Goal: Task Accomplishment & Management: Use online tool/utility

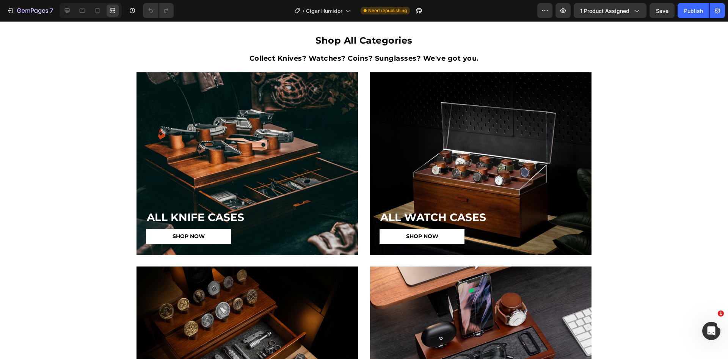
scroll to position [2310, 0]
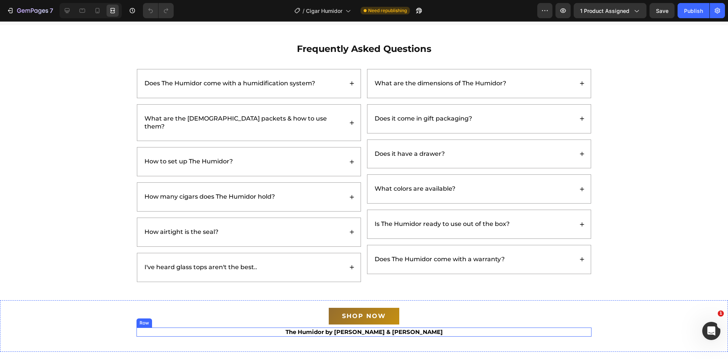
scroll to position [1913, 0]
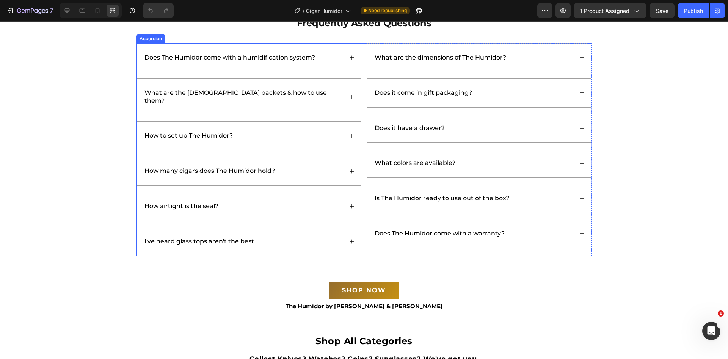
click at [242, 238] on p "I've heard glass tops aren't the best.." at bounding box center [200, 242] width 113 height 8
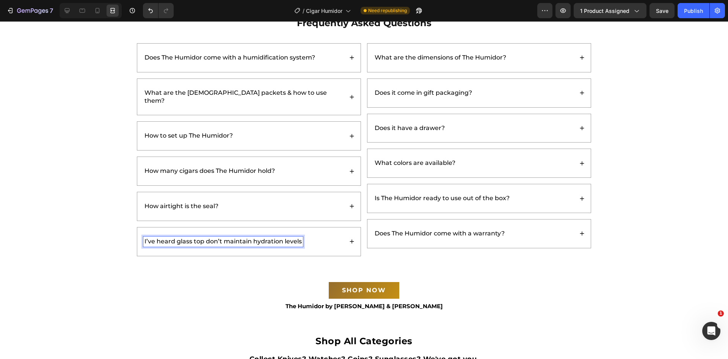
click at [335, 237] on div "I’ve heard glass top don’t maintain hydration levels" at bounding box center [243, 242] width 200 height 10
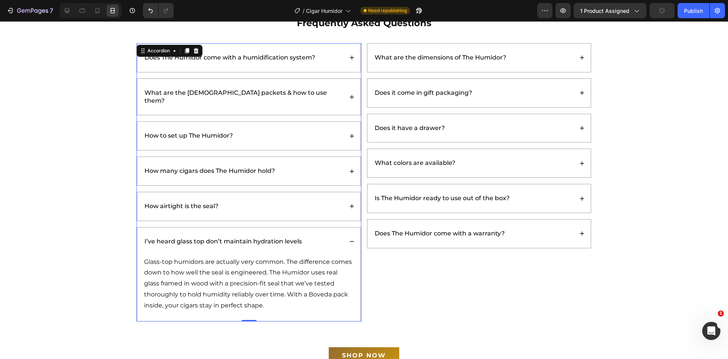
click at [335, 237] on div "I’ve heard glass top don’t maintain hydration levels" at bounding box center [243, 242] width 200 height 10
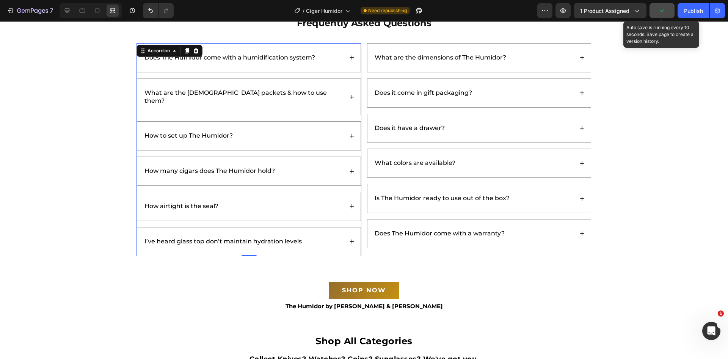
click at [664, 9] on icon "button" at bounding box center [662, 11] width 8 height 8
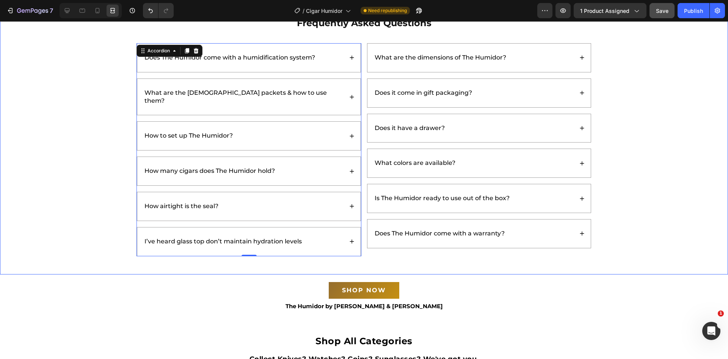
click at [58, 244] on div "Frequently Asked Questions Heading Does The Humidor come with a humidification …" at bounding box center [364, 136] width 713 height 240
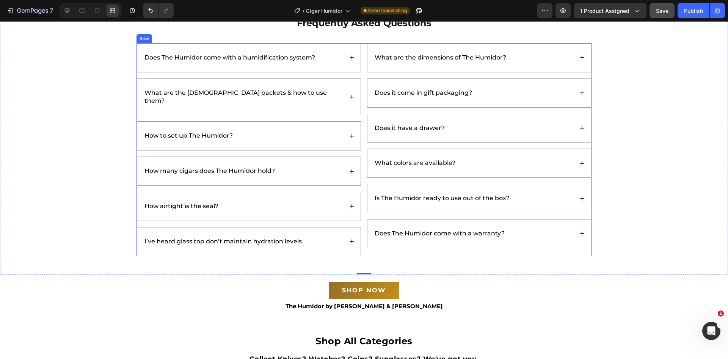
click at [362, 129] on div "Does The Humidor come with a humidification system? What are the [DEMOGRAPHIC_D…" at bounding box center [363, 149] width 455 height 213
click at [351, 75] on div "Does The Humidor come with a humidification system? What are the [DEMOGRAPHIC_D…" at bounding box center [248, 149] width 225 height 213
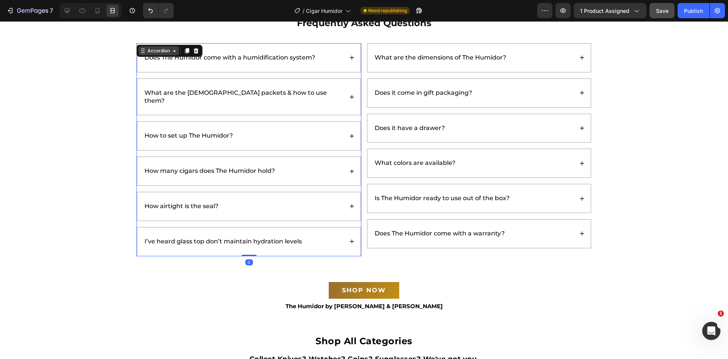
click at [154, 49] on div "Accordion" at bounding box center [158, 50] width 25 height 7
click at [71, 13] on div at bounding box center [67, 11] width 12 height 12
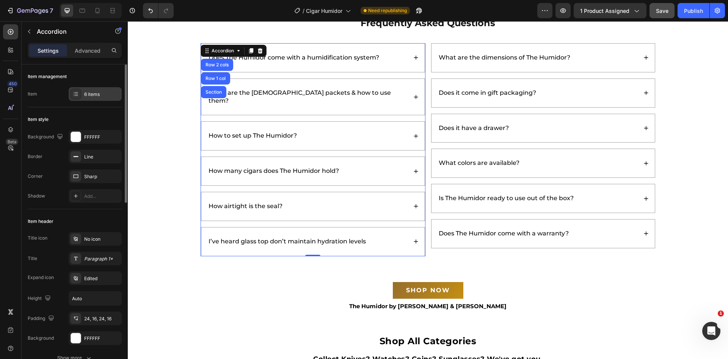
click at [96, 96] on div "6 items" at bounding box center [102, 94] width 36 height 7
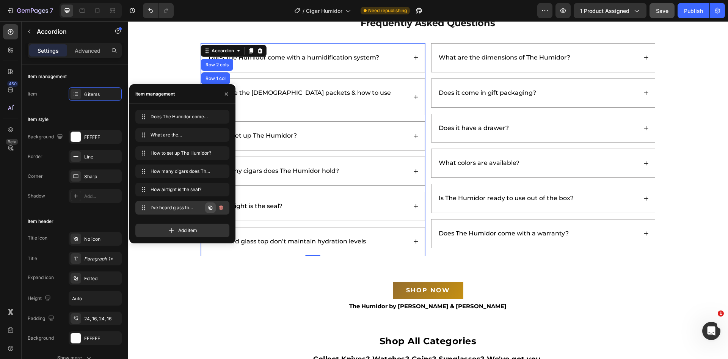
click at [211, 208] on icon "button" at bounding box center [210, 208] width 6 height 6
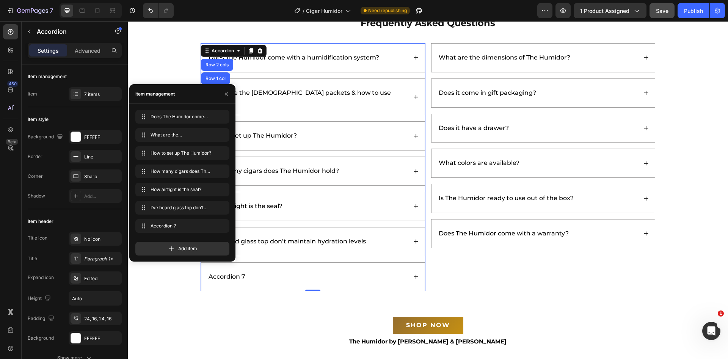
click at [272, 273] on div "Accordion 7" at bounding box center [307, 277] width 200 height 10
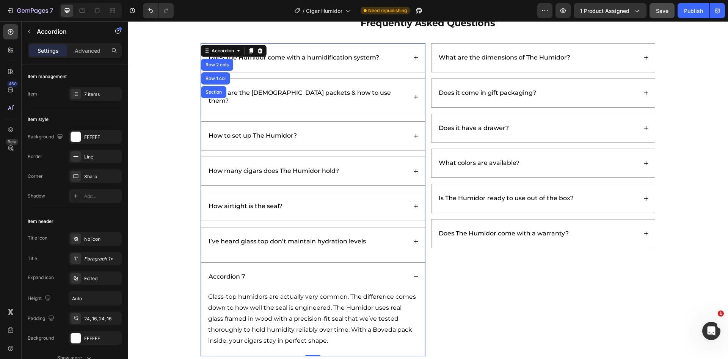
click at [221, 272] on div "Accordion 7" at bounding box center [226, 277] width 39 height 10
click at [221, 273] on p "Accordion 7" at bounding box center [226, 277] width 37 height 8
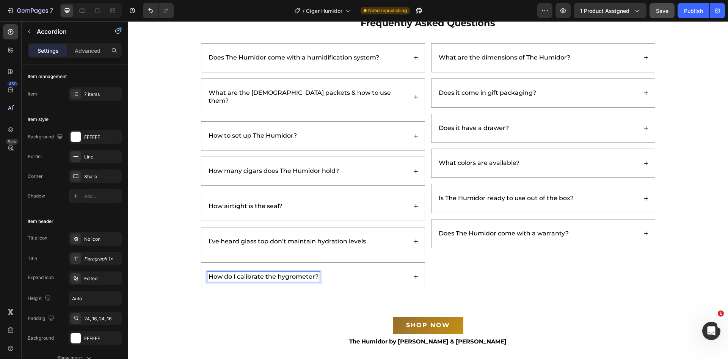
click at [358, 263] on div "How do I calibrate the hygrometer?" at bounding box center [312, 277] width 223 height 28
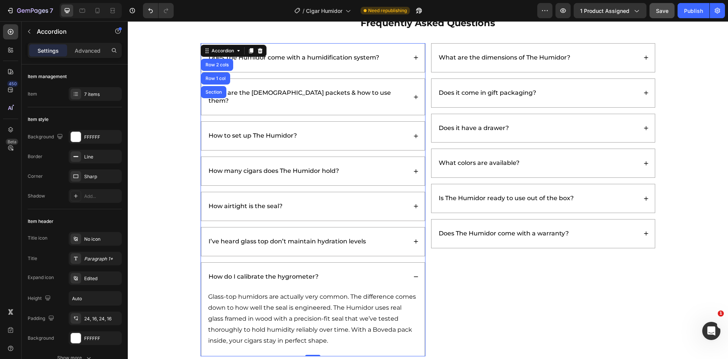
click at [300, 293] on p "Glass-top humidors are actually very common. The difference comes down to how w…" at bounding box center [313, 319] width 210 height 55
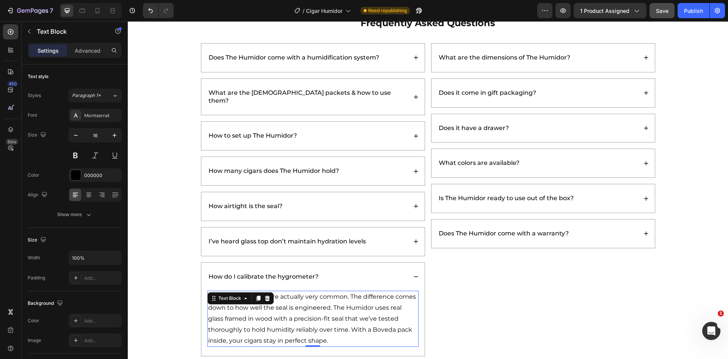
click at [301, 293] on p "Glass-top humidors are actually very common. The difference comes down to how w…" at bounding box center [313, 319] width 210 height 55
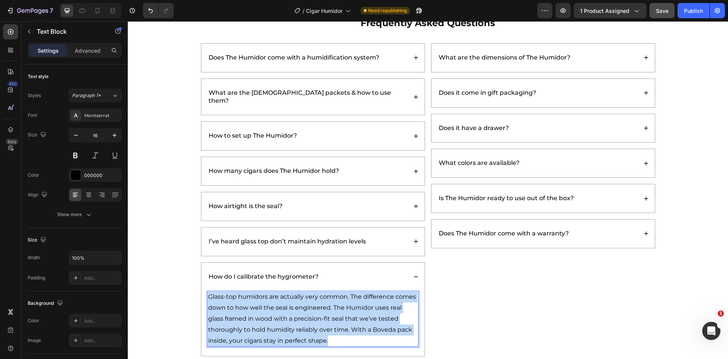
click at [301, 293] on p "Glass-top humidors are actually very common. The difference comes down to how w…" at bounding box center [313, 319] width 210 height 55
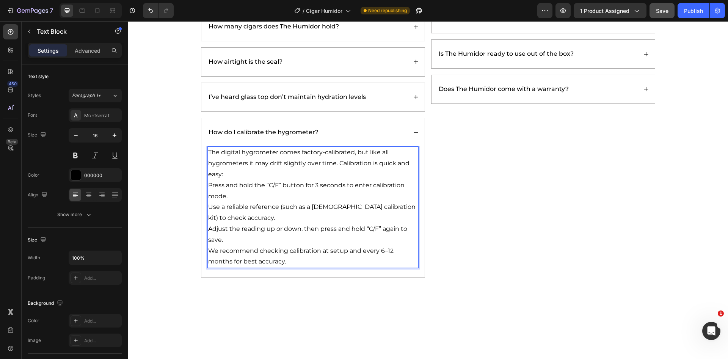
scroll to position [2084, 0]
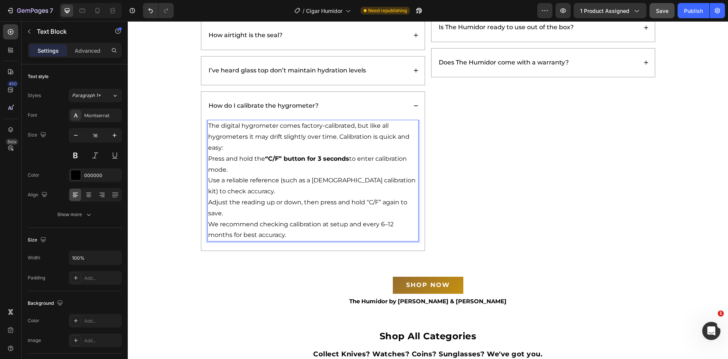
click at [241, 142] on p "The digital hygrometer comes factory-calibrated, but like all hygrometers it ma…" at bounding box center [313, 137] width 210 height 33
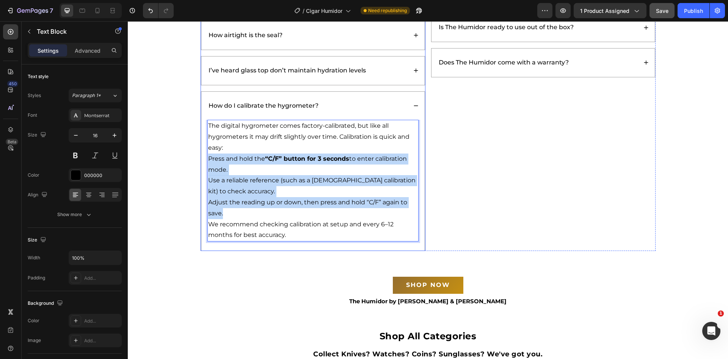
drag, startPoint x: 237, startPoint y: 201, endPoint x: 204, endPoint y: 149, distance: 61.4
click at [204, 149] on div "The digital hygrometer comes factory-calibrated, but like all hygrometers it ma…" at bounding box center [312, 185] width 223 height 131
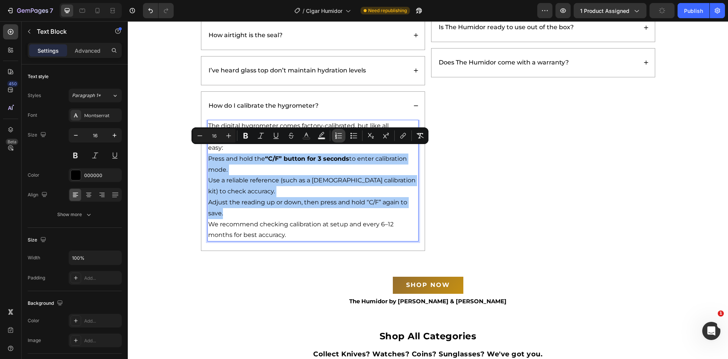
click at [338, 132] on icon "Editor contextual toolbar" at bounding box center [339, 136] width 8 height 8
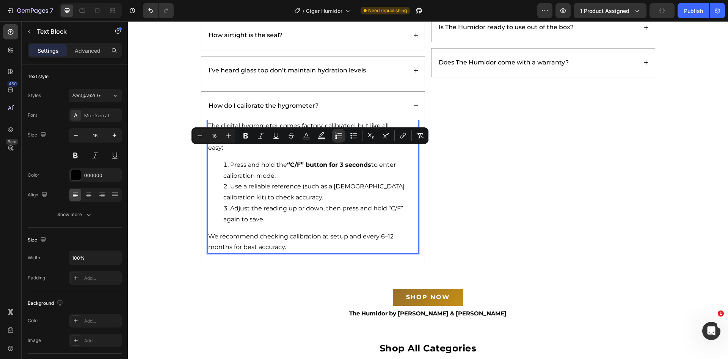
click at [173, 214] on div "Frequently Asked Questions Heading Does The Humidor come with a humidification …" at bounding box center [427, 54] width 585 height 418
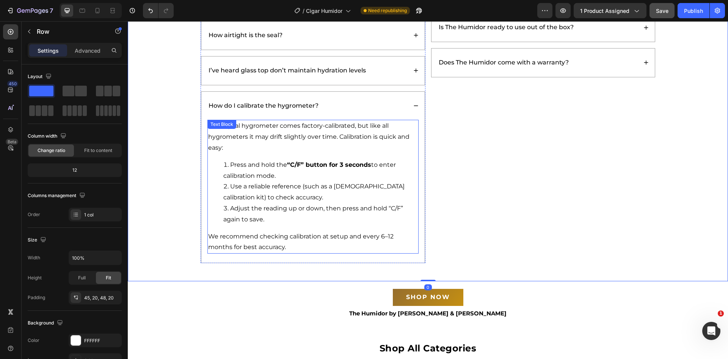
click at [235, 146] on div "The digital hygrometer comes factory-calibrated, but like all hygrometers it ma…" at bounding box center [312, 187] width 211 height 134
click at [160, 133] on div "Frequently Asked Questions Heading Does The Humidor come with a humidification …" at bounding box center [427, 54] width 585 height 418
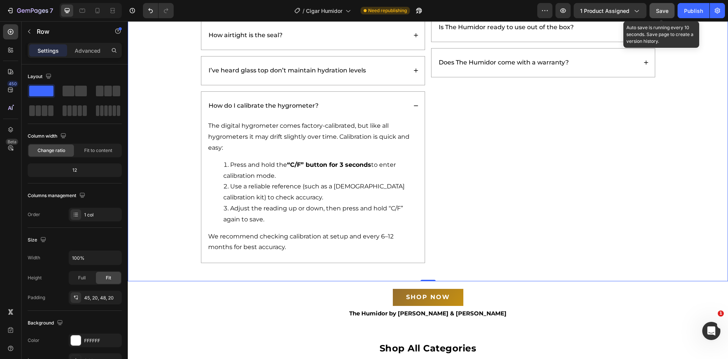
click at [664, 11] on span "Save" at bounding box center [662, 11] width 13 height 6
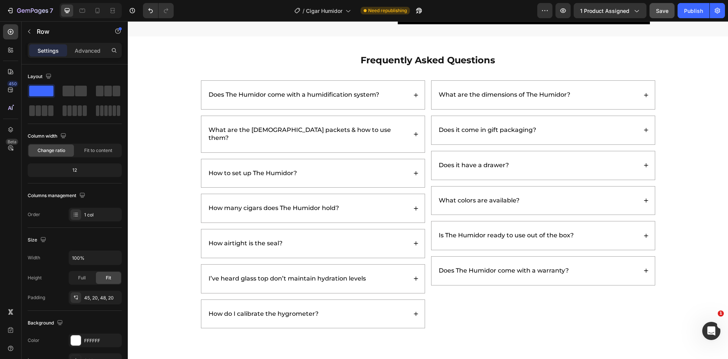
scroll to position [1901, 0]
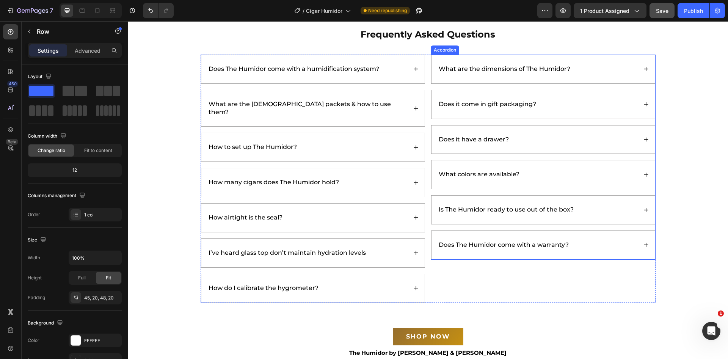
click at [602, 69] on div "What are the dimensions of The Humidor?" at bounding box center [537, 69] width 200 height 10
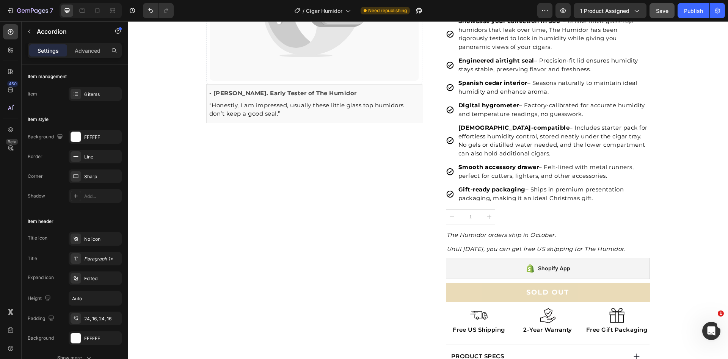
scroll to position [377, 0]
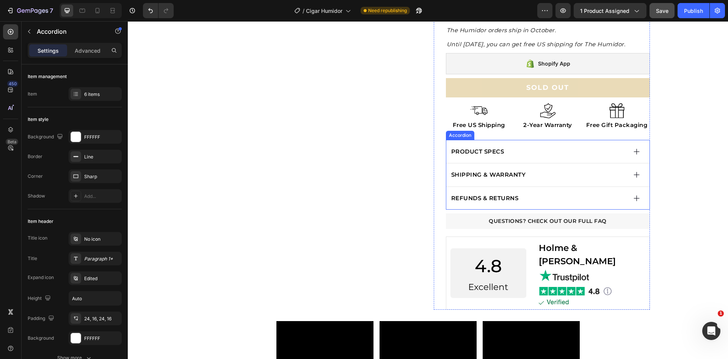
click at [575, 181] on div "SHIPPING & WARRANTY" at bounding box center [547, 174] width 203 height 23
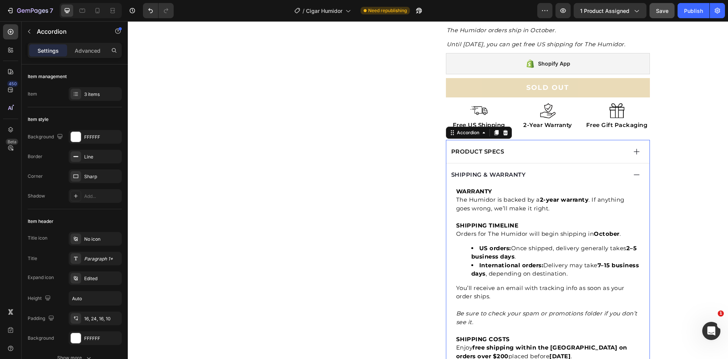
click at [574, 181] on div "SHIPPING & WARRANTY" at bounding box center [547, 174] width 203 height 23
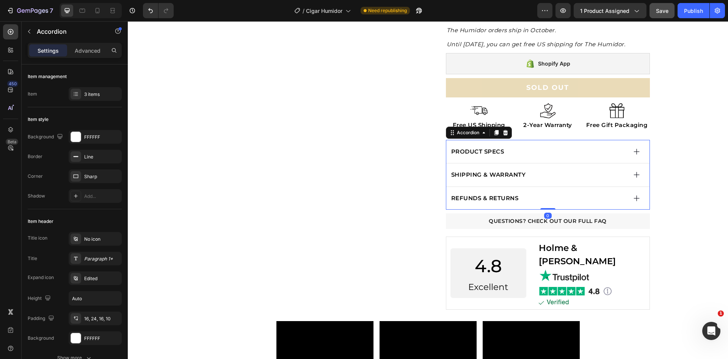
click at [571, 155] on div "PRODUCT SPECS" at bounding box center [538, 151] width 177 height 11
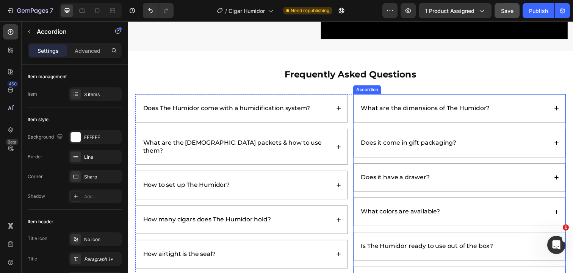
scroll to position [1972, 0]
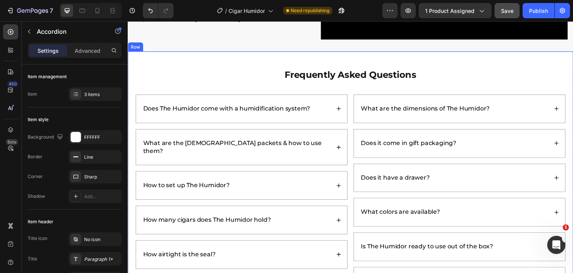
click at [531, 103] on div "What are the dimensions of The Humidor?" at bounding box center [467, 110] width 216 height 28
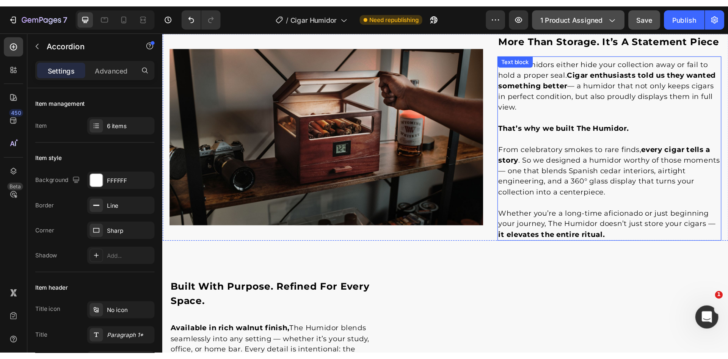
scroll to position [1197, 0]
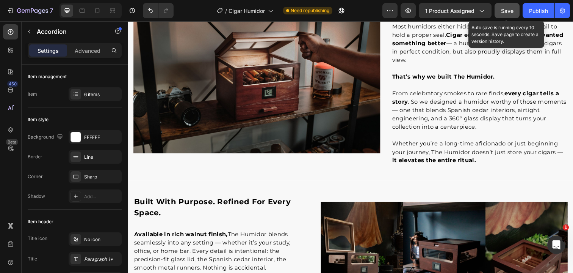
click at [502, 9] on span "Save" at bounding box center [507, 11] width 13 height 6
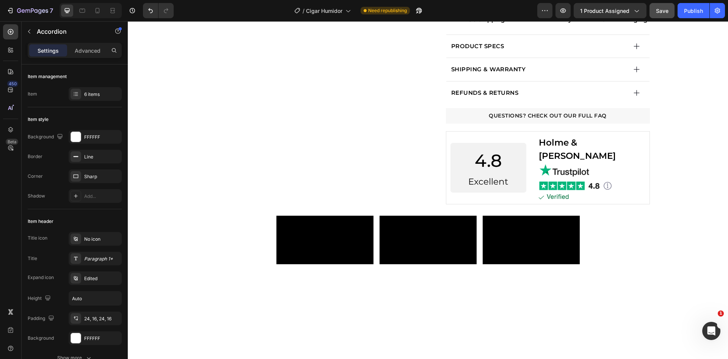
scroll to position [0, 0]
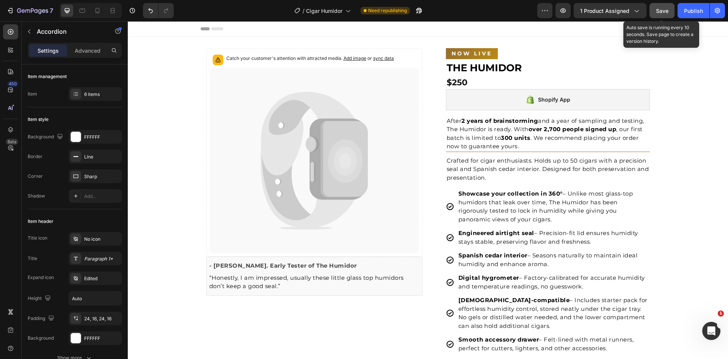
click at [661, 13] on span "Save" at bounding box center [662, 11] width 13 height 6
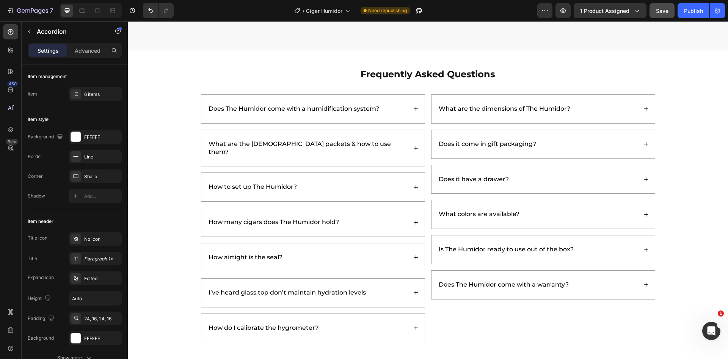
scroll to position [2162, 0]
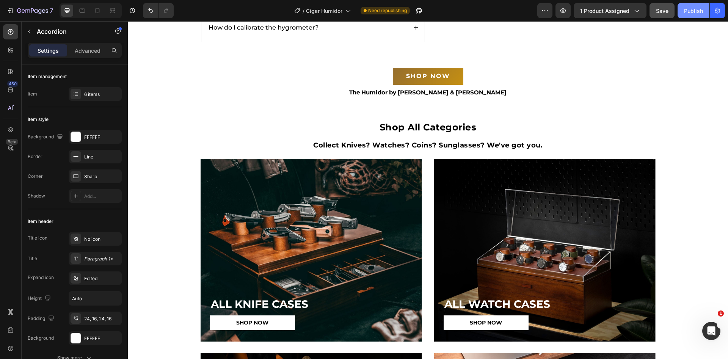
click at [691, 8] on div "Publish" at bounding box center [693, 11] width 19 height 8
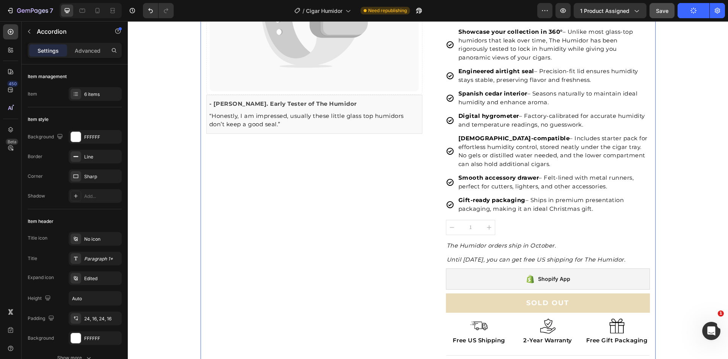
scroll to position [0, 0]
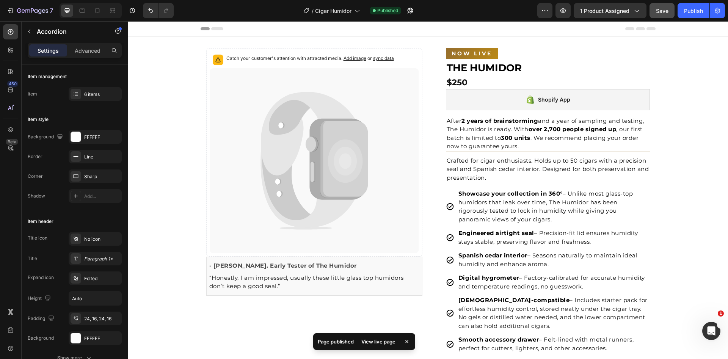
click at [385, 341] on div "View live page" at bounding box center [378, 341] width 43 height 11
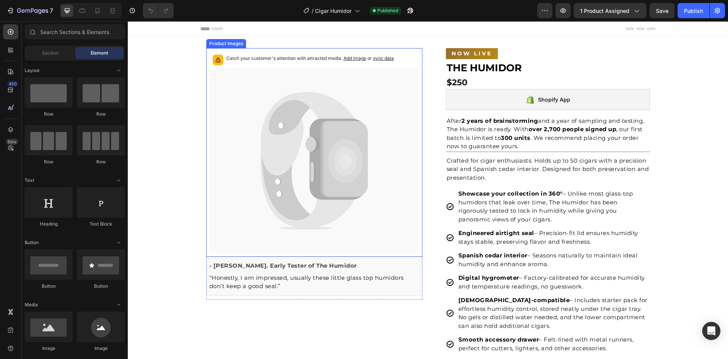
click at [258, 63] on div "Catch your customer's attention with attracted media. Add image or sync data" at bounding box center [310, 60] width 168 height 11
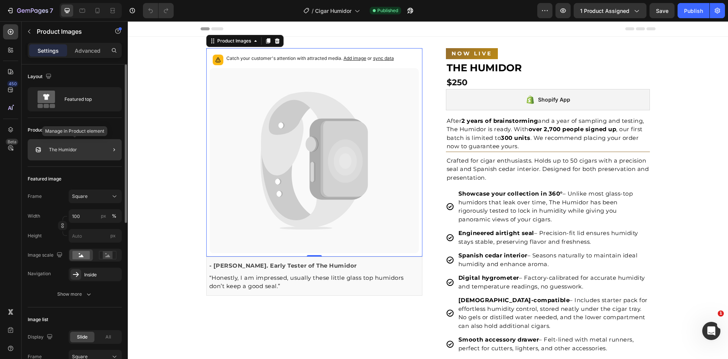
click at [65, 151] on p "The Humidor" at bounding box center [63, 149] width 28 height 5
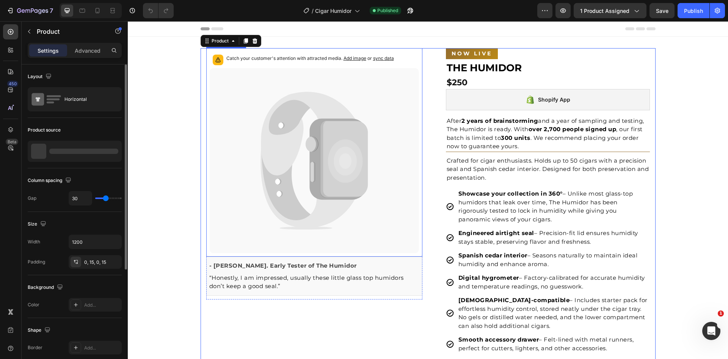
click at [387, 58] on span "sync data" at bounding box center [383, 58] width 21 height 6
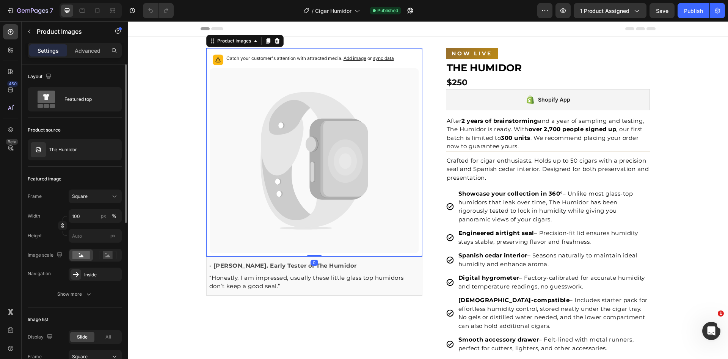
click at [378, 57] on span "sync data" at bounding box center [383, 58] width 21 height 6
click at [61, 155] on div "The Humidor" at bounding box center [75, 149] width 94 height 21
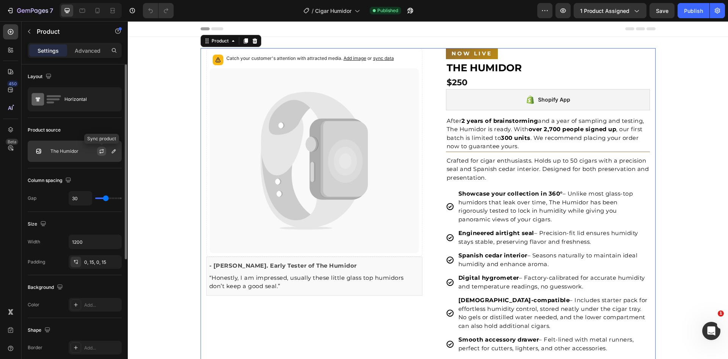
click at [99, 150] on icon "button" at bounding box center [102, 151] width 6 height 6
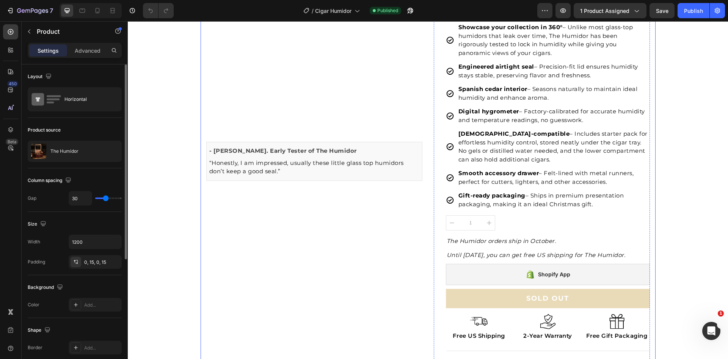
scroll to position [221, 0]
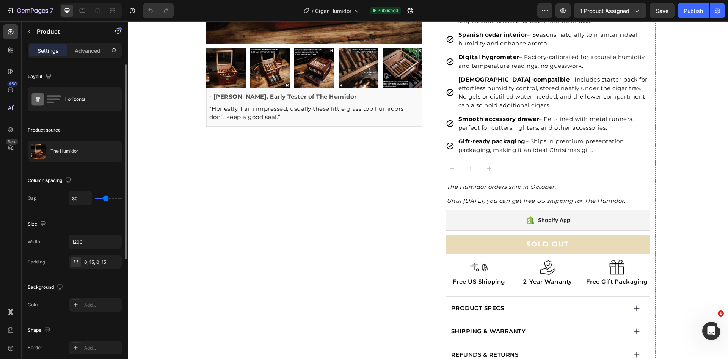
click at [528, 255] on div "NOW LIVE Button THE HUMIDOR Text block $250 Product Price Product Price Shopify…" at bounding box center [548, 147] width 204 height 639
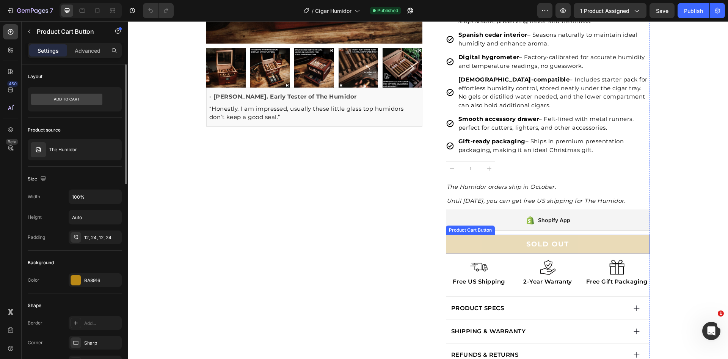
click at [528, 251] on button "SOLD OUT" at bounding box center [548, 244] width 204 height 19
click at [579, 102] on p "Boveda-compatible – Includes starter pack for effortless humidity control, stor…" at bounding box center [553, 92] width 190 height 34
